Goal: Information Seeking & Learning: Learn about a topic

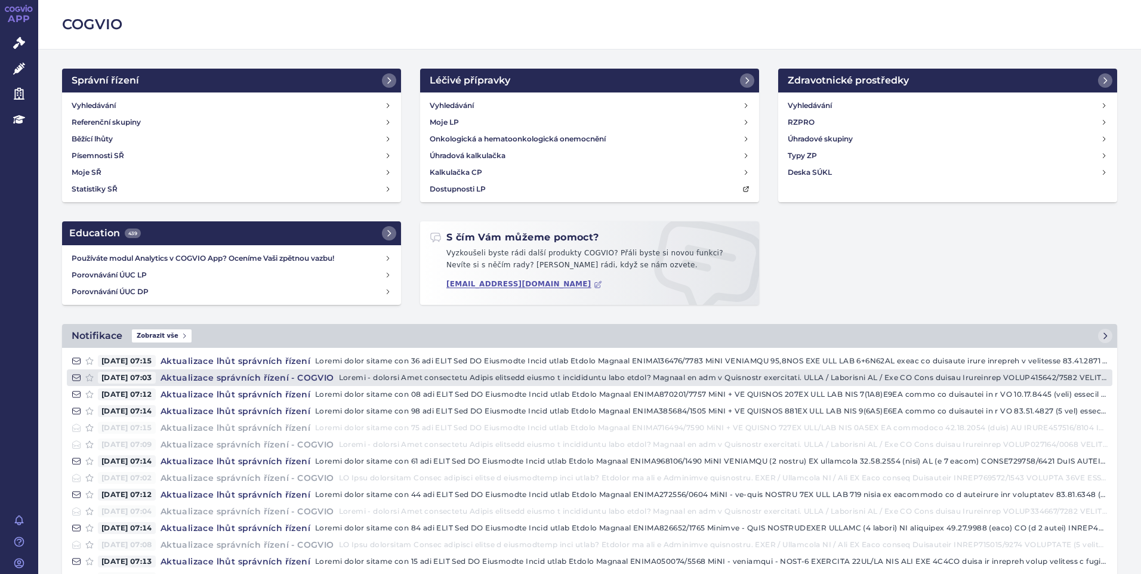
click at [224, 376] on h4 "Aktualizace správních řízení - COGVIO" at bounding box center [247, 378] width 183 height 12
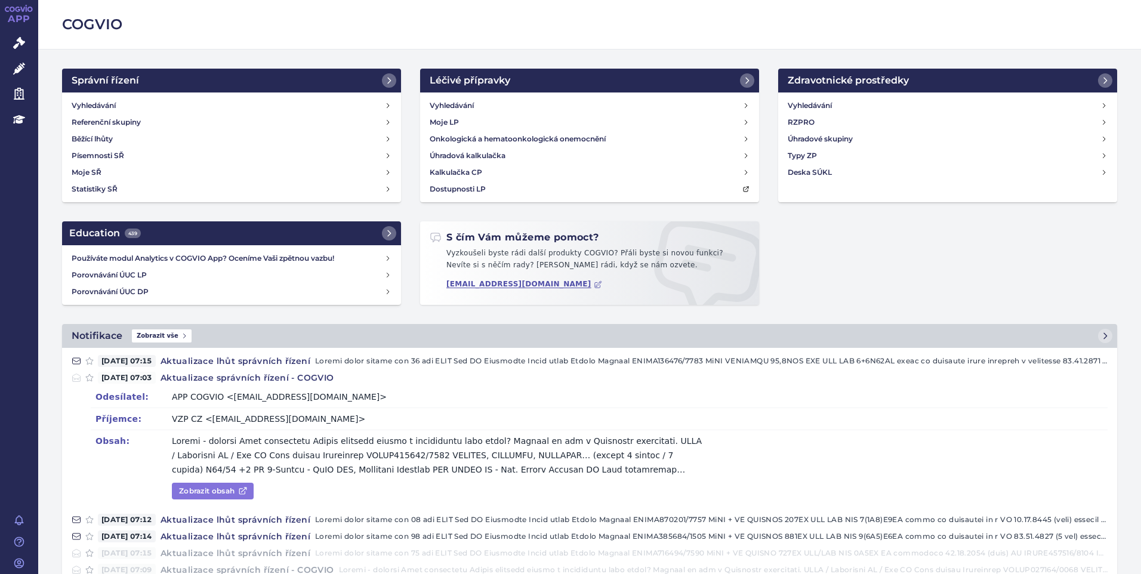
click at [217, 496] on link "Zobrazit obsah" at bounding box center [213, 491] width 82 height 17
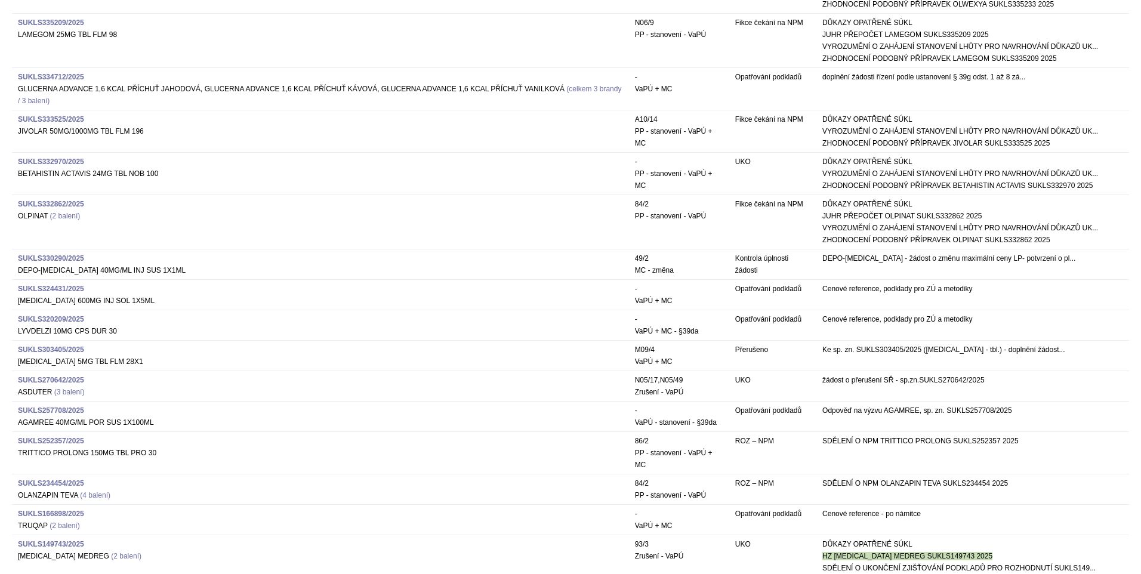
scroll to position [418, 0]
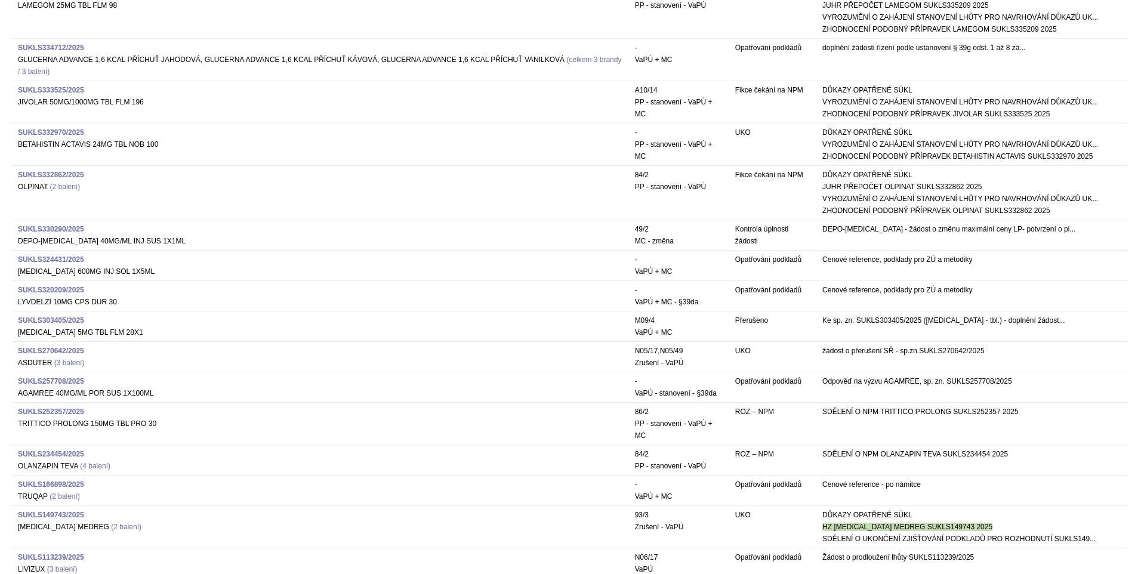
click at [51, 281] on td "SUKLS324431/2025 [MEDICAL_DATA] 600MG INJ SOL 1X5ML" at bounding box center [320, 265] width 617 height 30
click at [53, 264] on strong "SUKLS324431/2025" at bounding box center [51, 260] width 66 height 8
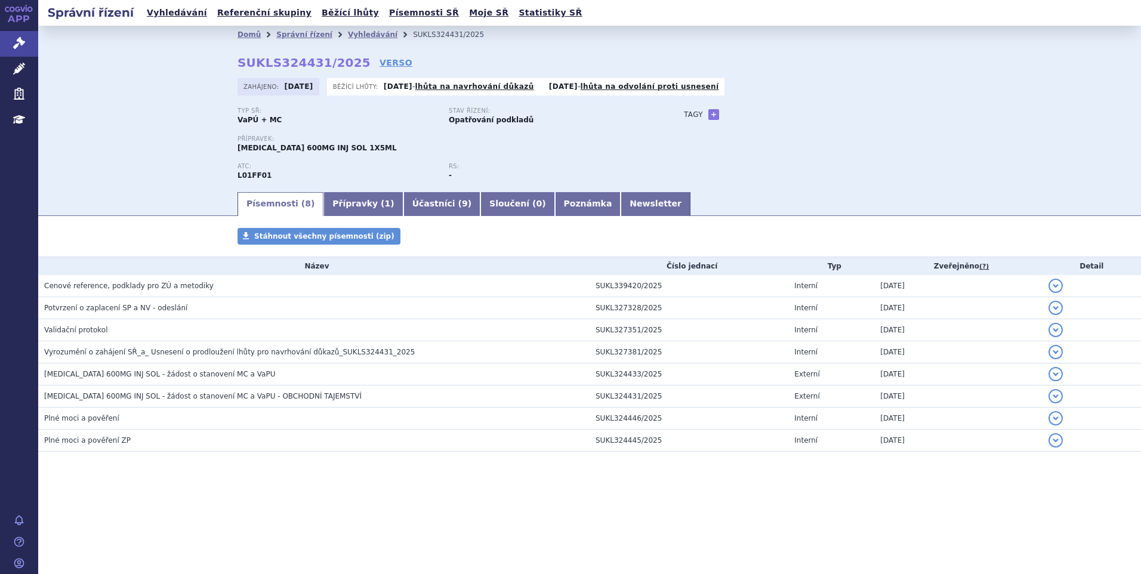
click at [944, 57] on div "Domů Správní řízení Vyhledávání SUKLS324431/2025 SUKLS324431/2025 VERSO Zahájen…" at bounding box center [590, 117] width 752 height 147
click at [965, 60] on div "Domů Správní řízení Vyhledávání SUKLS324431/2025 SUKLS324431/2025 VERSO Zahájen…" at bounding box center [590, 117] width 752 height 147
